Goal: Transaction & Acquisition: Purchase product/service

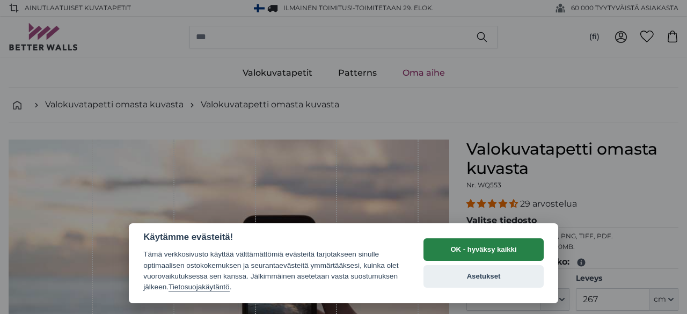
click at [457, 252] on button "OK - hyväksy kaikki" at bounding box center [483, 249] width 120 height 23
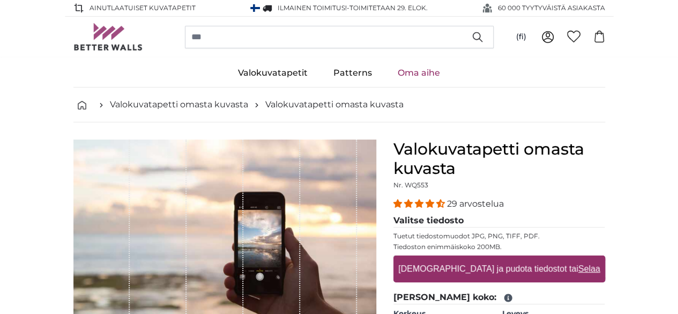
click at [417, 73] on link "Oma aihe" at bounding box center [419, 73] width 68 height 28
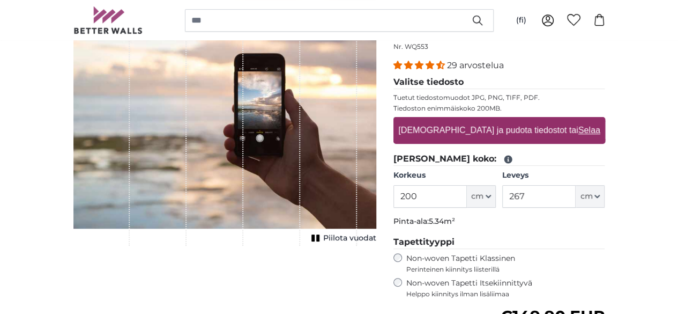
scroll to position [139, 0]
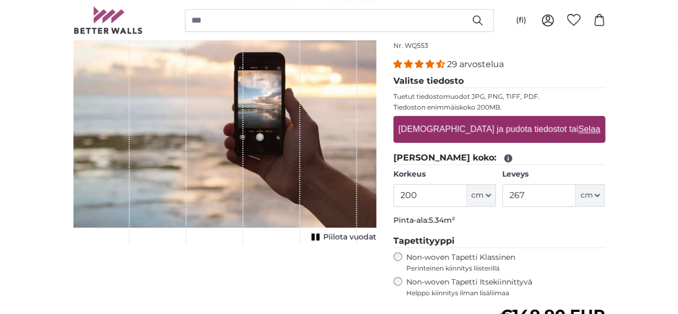
click at [467, 190] on input "200" at bounding box center [430, 195] width 73 height 23
type input "243"
click at [576, 193] on input "267" at bounding box center [539, 195] width 73 height 23
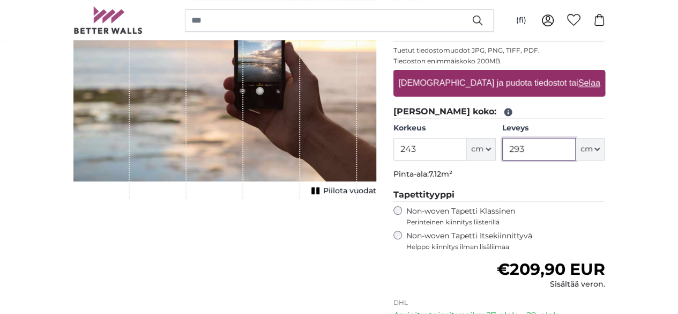
scroll to position [212, 0]
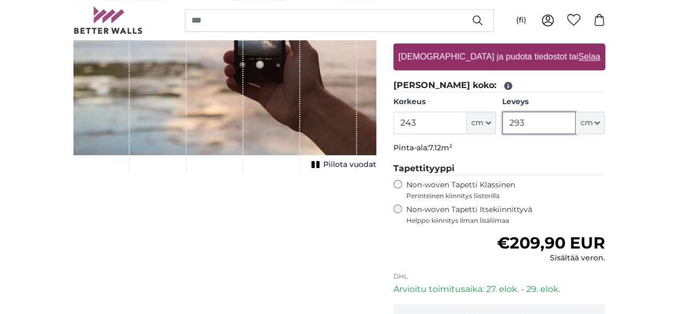
type input "293"
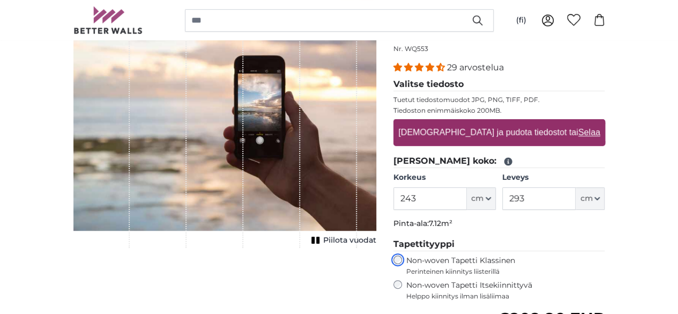
scroll to position [136, 0]
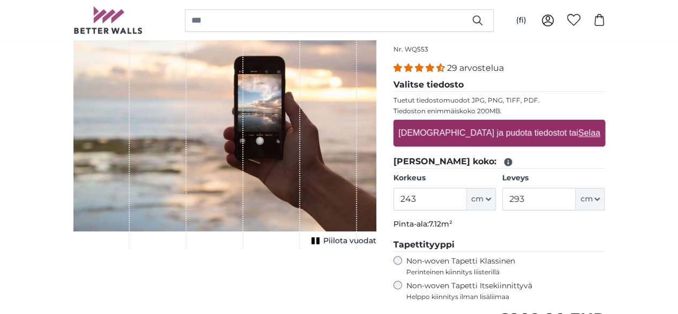
click at [550, 132] on label "[DEMOGRAPHIC_DATA] ja pudota tiedostot tai Selaa" at bounding box center [499, 132] width 210 height 21
click at [550, 123] on input "[DEMOGRAPHIC_DATA] ja pudota tiedostot tai Selaa" at bounding box center [500, 121] width 212 height 3
type input "**********"
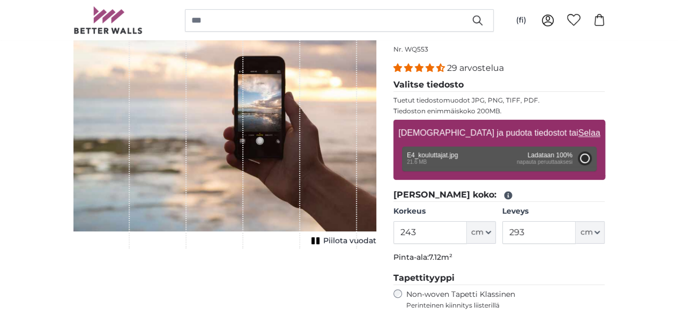
type input "200"
type input "134"
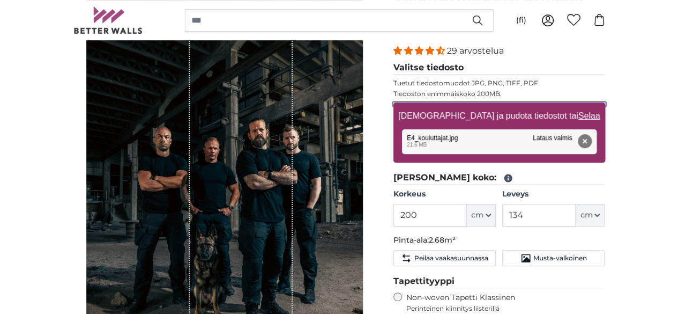
scroll to position [154, 0]
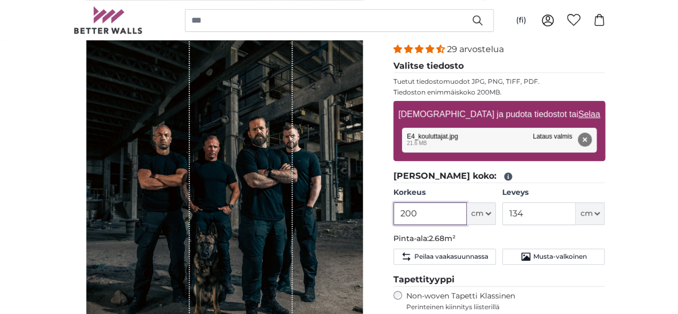
click at [467, 213] on input "200" at bounding box center [430, 213] width 73 height 23
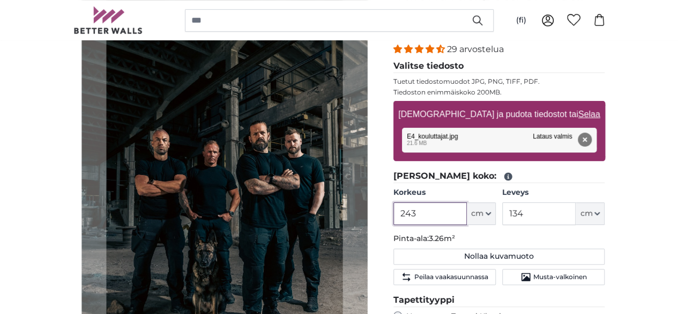
type input "243"
click at [576, 213] on input "134" at bounding box center [539, 213] width 73 height 23
type input "1"
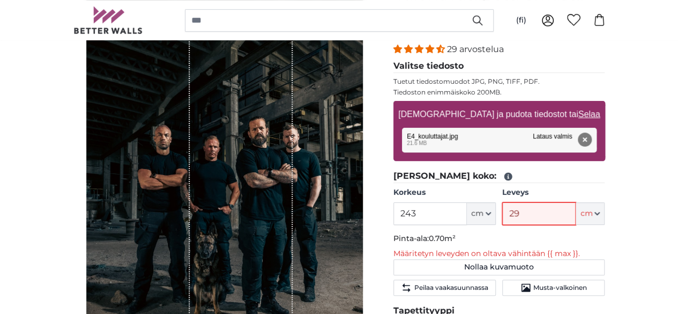
type input "293"
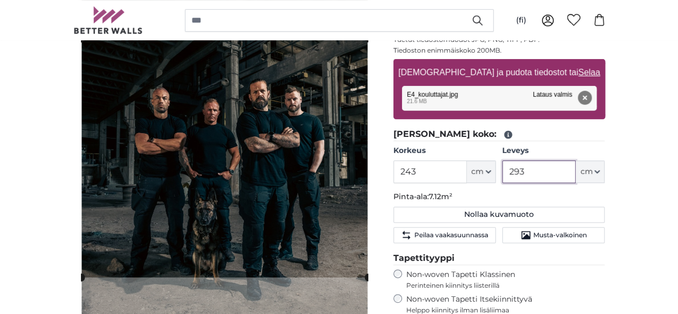
scroll to position [195, 0]
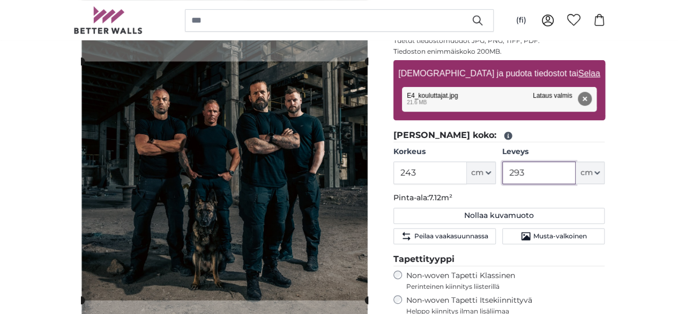
click at [304, 201] on cropper-handle at bounding box center [224, 180] width 287 height 239
type input "293"
drag, startPoint x: 404, startPoint y: 169, endPoint x: 403, endPoint y: 179, distance: 9.7
click at [377, 179] on div "[PERSON_NAME] kuva" at bounding box center [224, 172] width 303 height 456
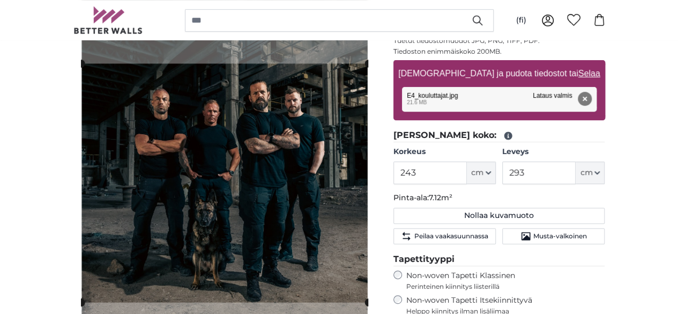
click at [321, 179] on cropper-handle at bounding box center [224, 182] width 287 height 239
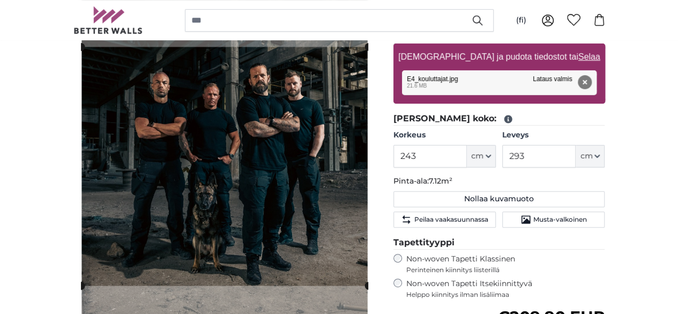
scroll to position [211, 0]
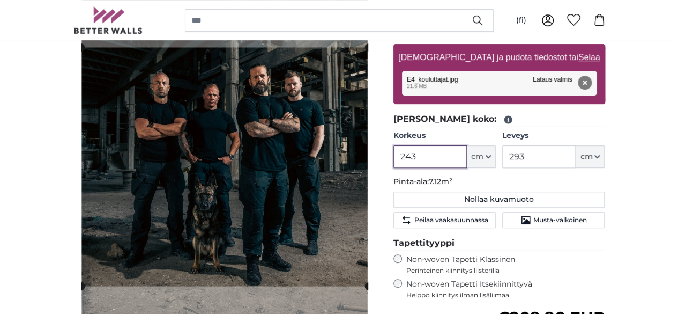
click at [467, 155] on input "243" at bounding box center [430, 156] width 73 height 23
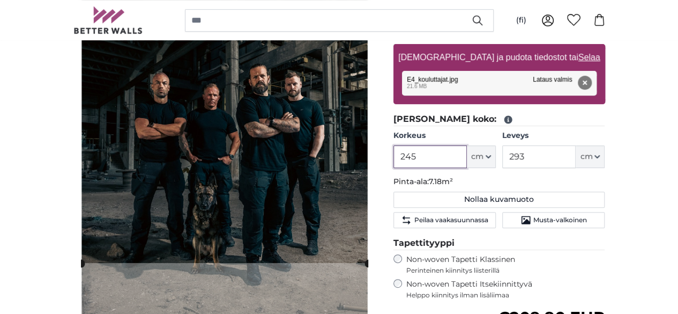
type input "245"
click at [576, 156] on input "293" at bounding box center [539, 156] width 73 height 23
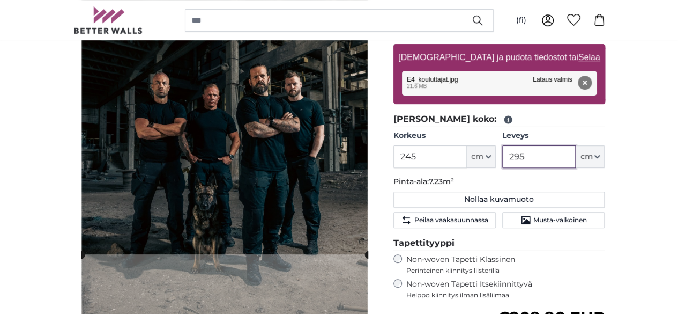
click at [333, 173] on cropper-handle at bounding box center [224, 135] width 287 height 239
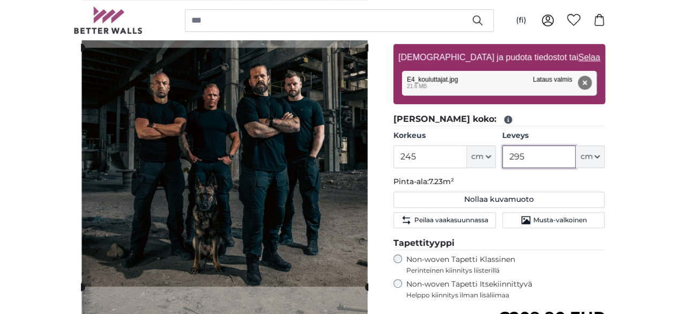
click at [334, 207] on cropper-handle at bounding box center [224, 167] width 287 height 239
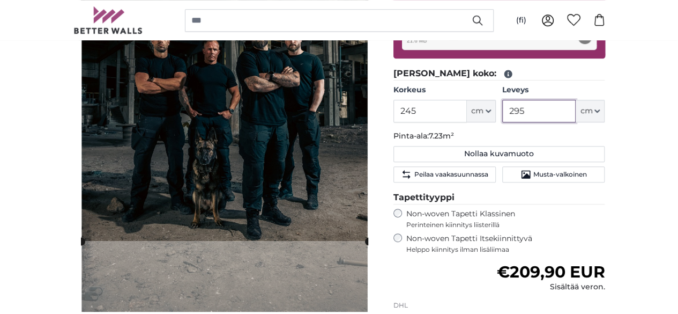
scroll to position [259, 0]
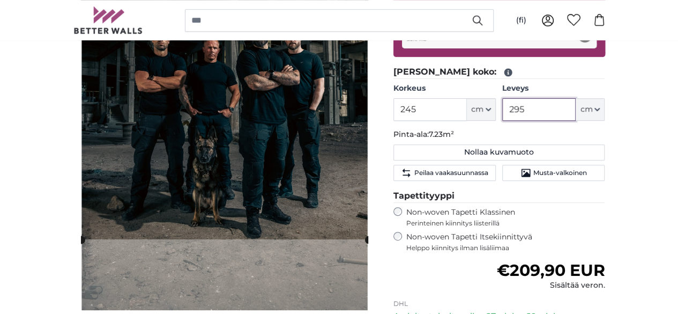
type input "295"
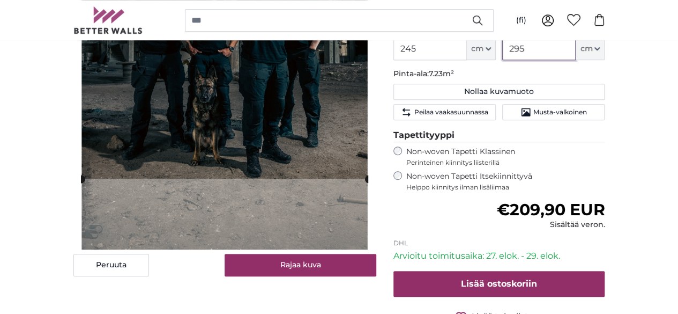
scroll to position [325, 0]
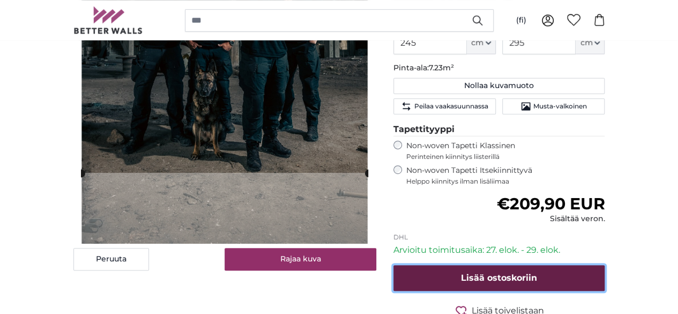
click at [537, 272] on span "Lisää ostoskoriin" at bounding box center [499, 277] width 76 height 10
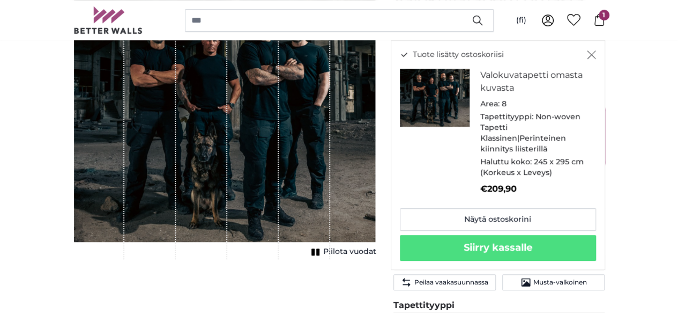
scroll to position [154, 0]
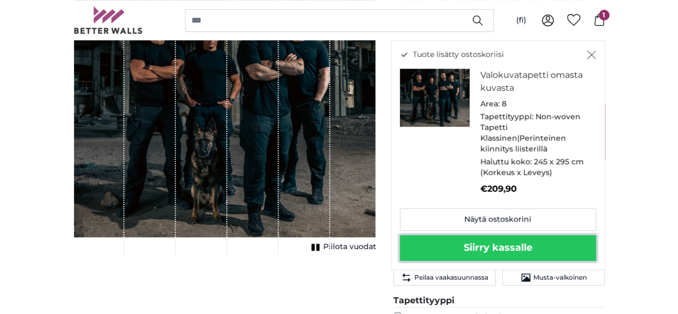
click at [543, 250] on button "Siirry kassalle" at bounding box center [498, 248] width 196 height 26
